Goal: Task Accomplishment & Management: Complete application form

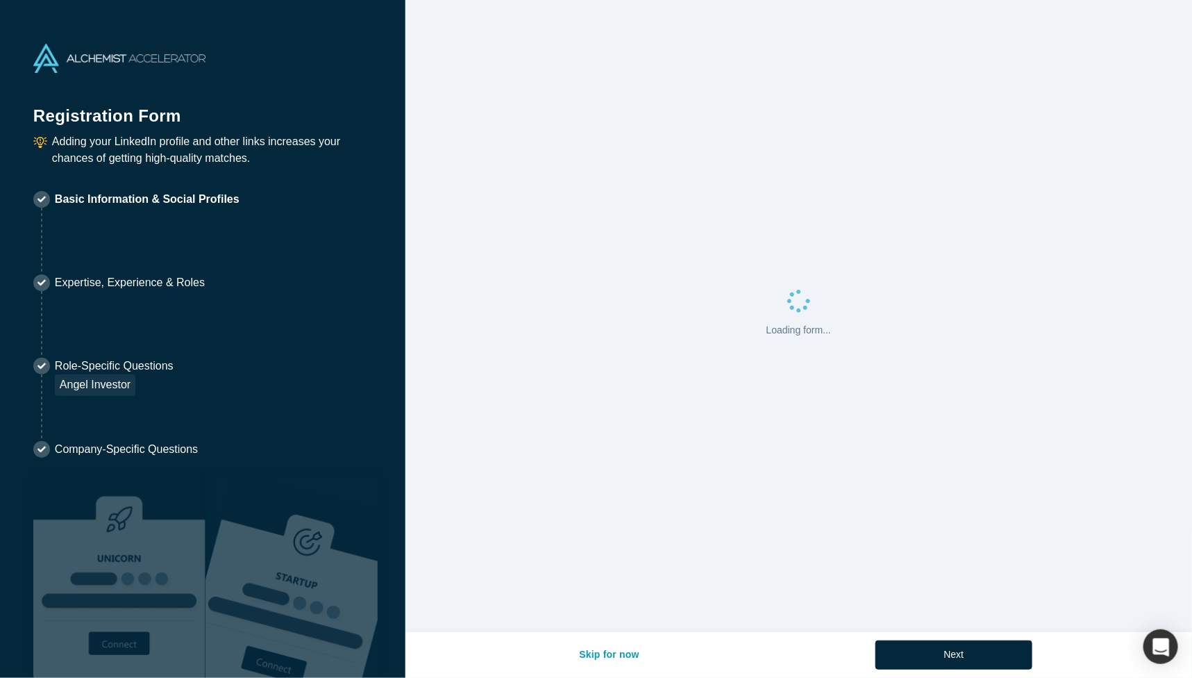
select select "IL"
